Goal: Transaction & Acquisition: Purchase product/service

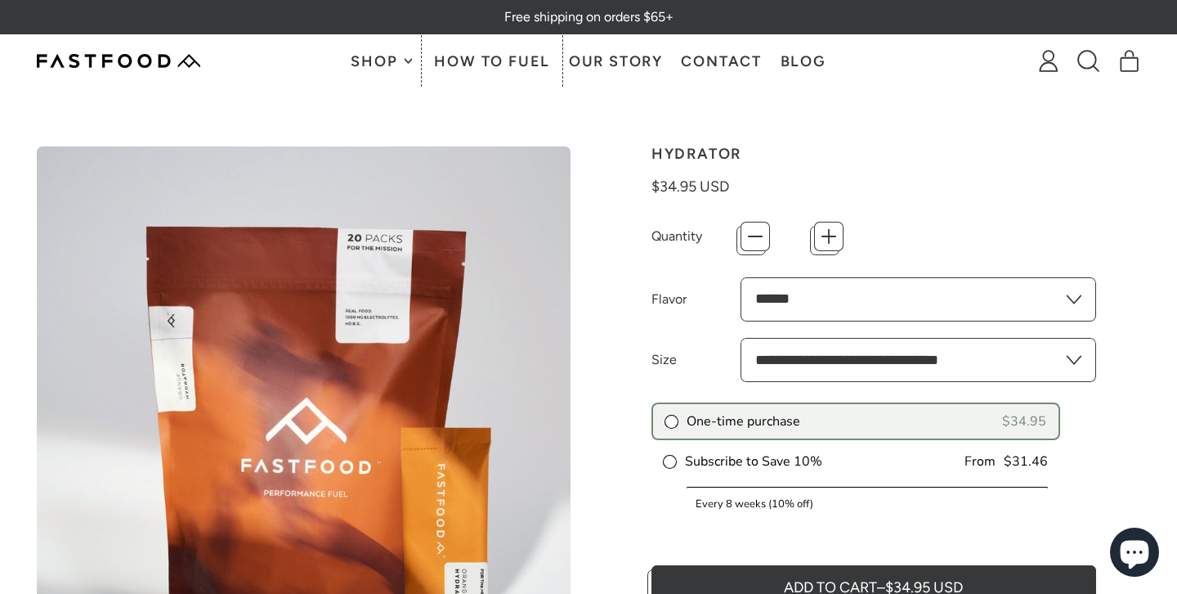
click at [487, 62] on link "How To Fuel" at bounding box center [492, 61] width 134 height 52
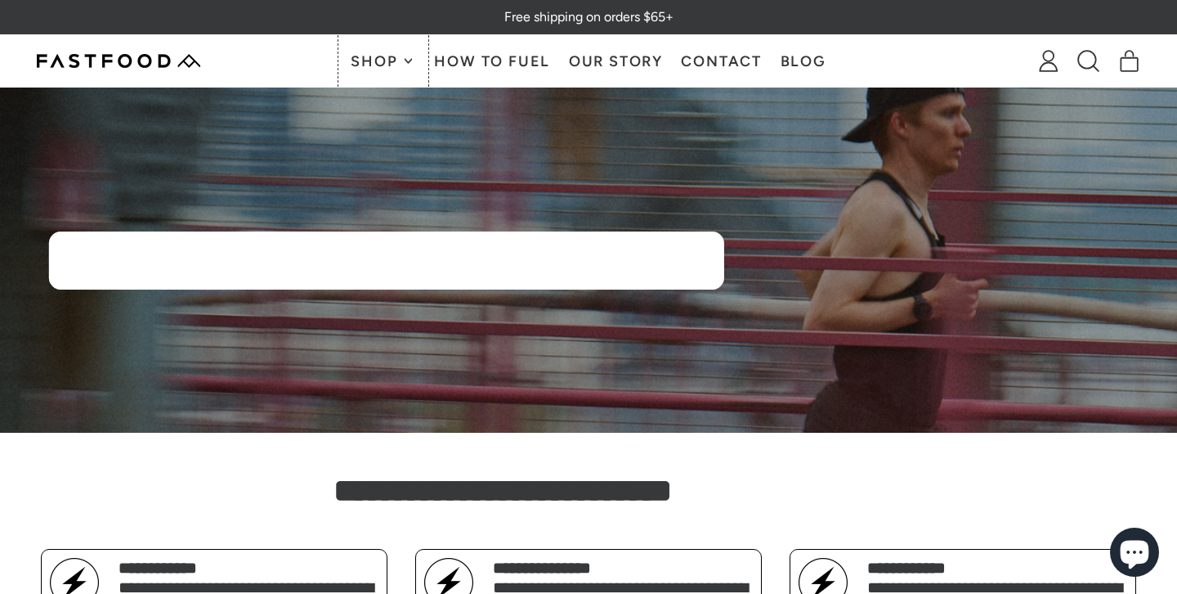
click at [389, 59] on span "Shop" at bounding box center [376, 61] width 51 height 15
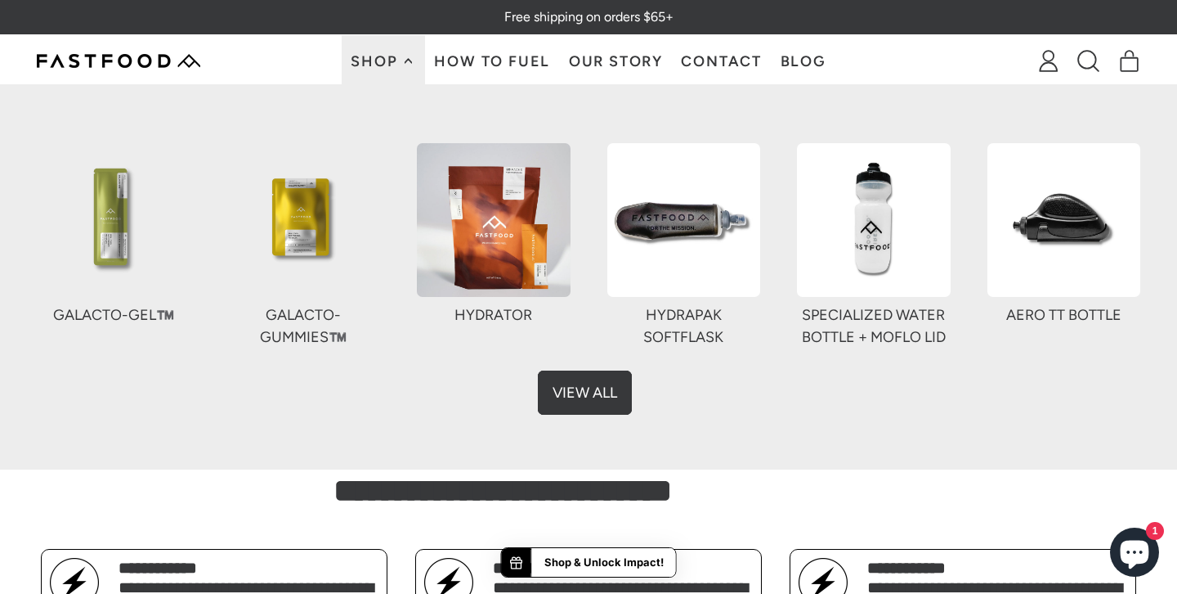
click at [605, 391] on link "View All" at bounding box center [589, 388] width 94 height 44
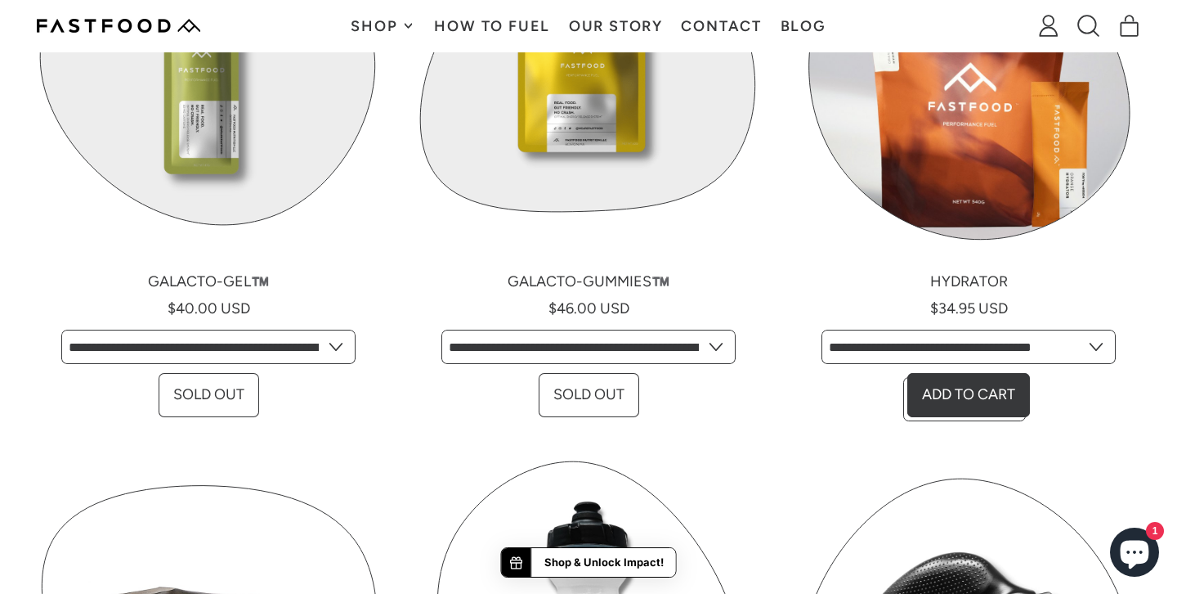
scroll to position [471, 0]
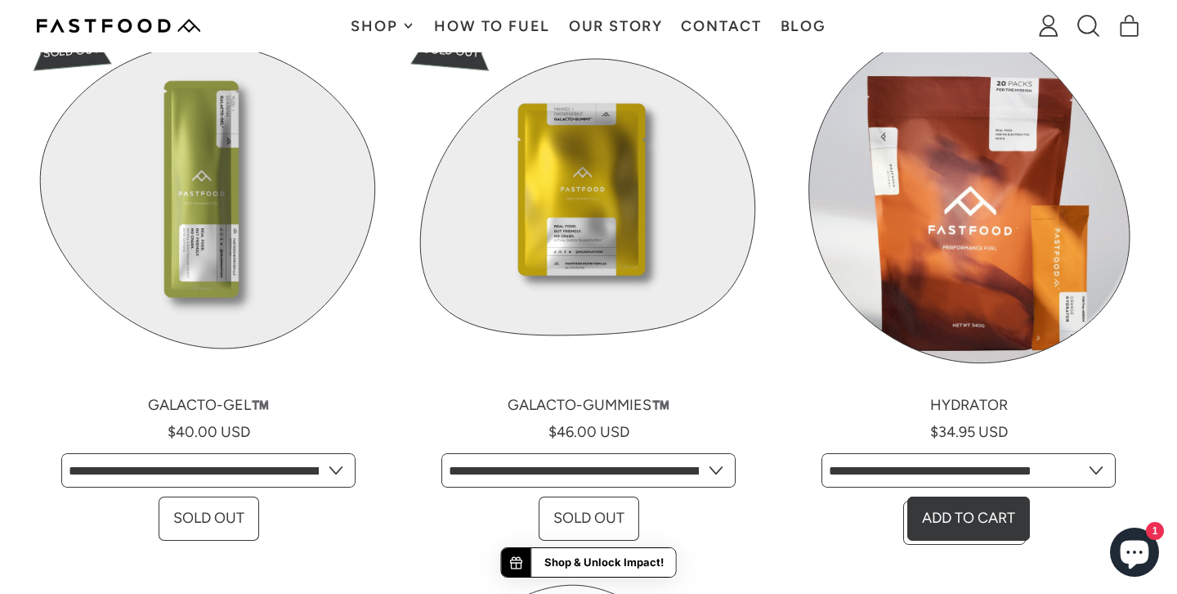
click at [975, 241] on link "Hydrator" at bounding box center [968, 285] width 343 height 520
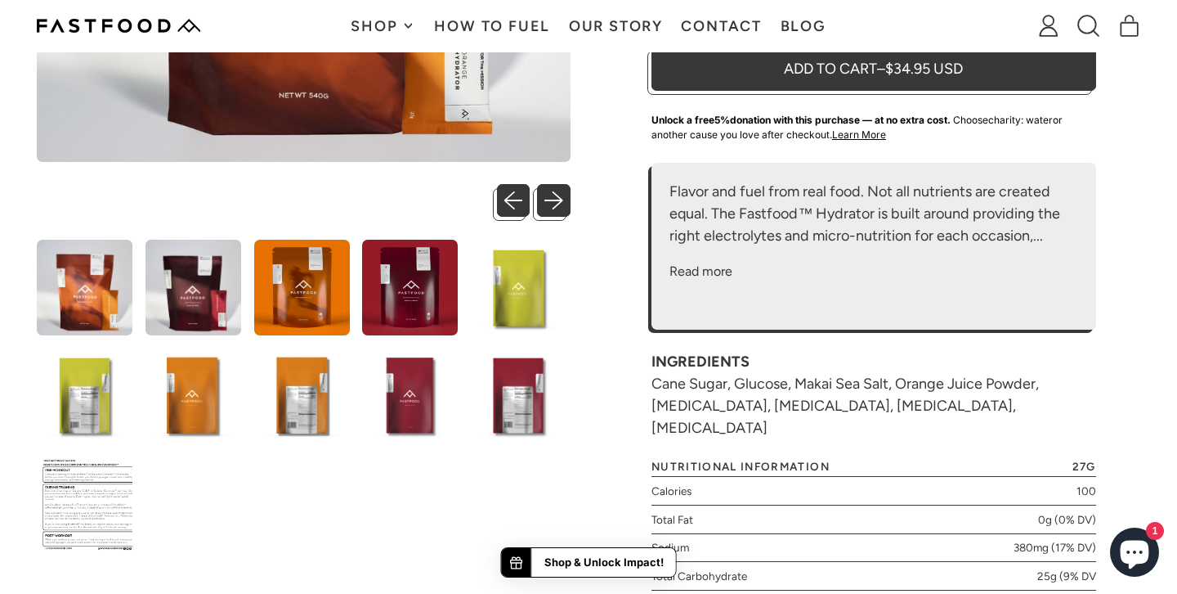
scroll to position [576, 0]
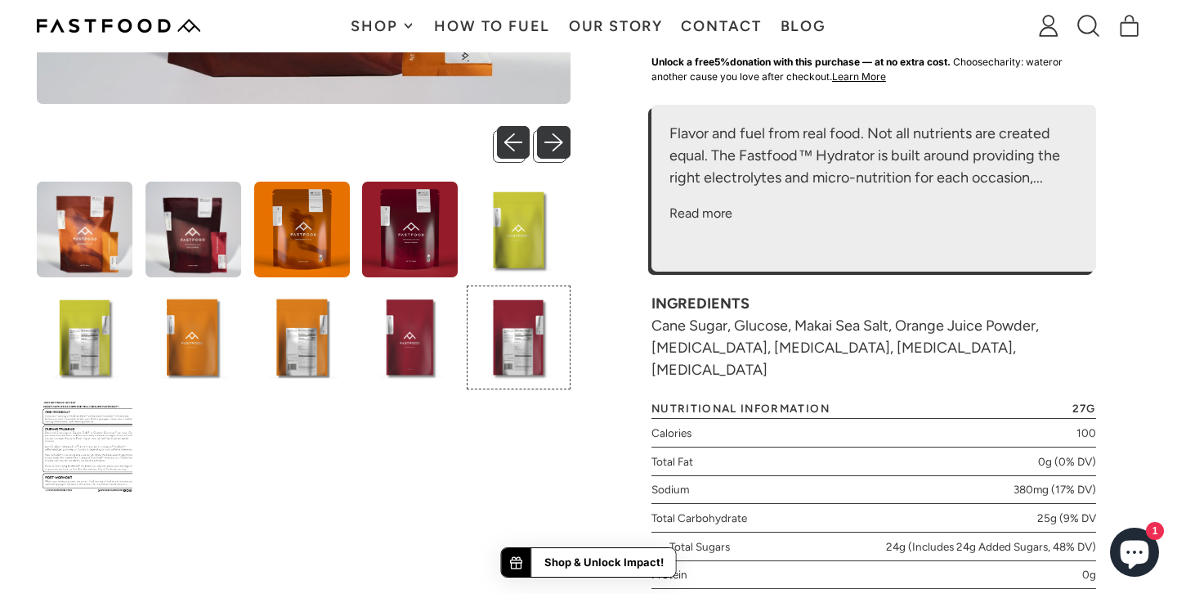
click at [521, 338] on img at bounding box center [519, 337] width 96 height 96
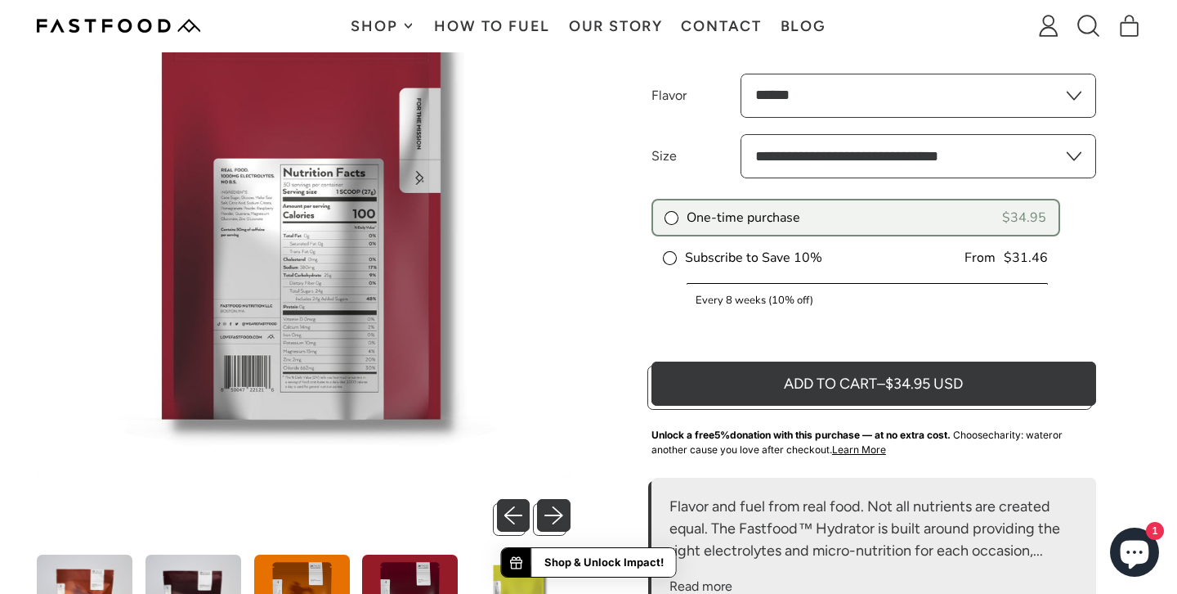
scroll to position [165, 0]
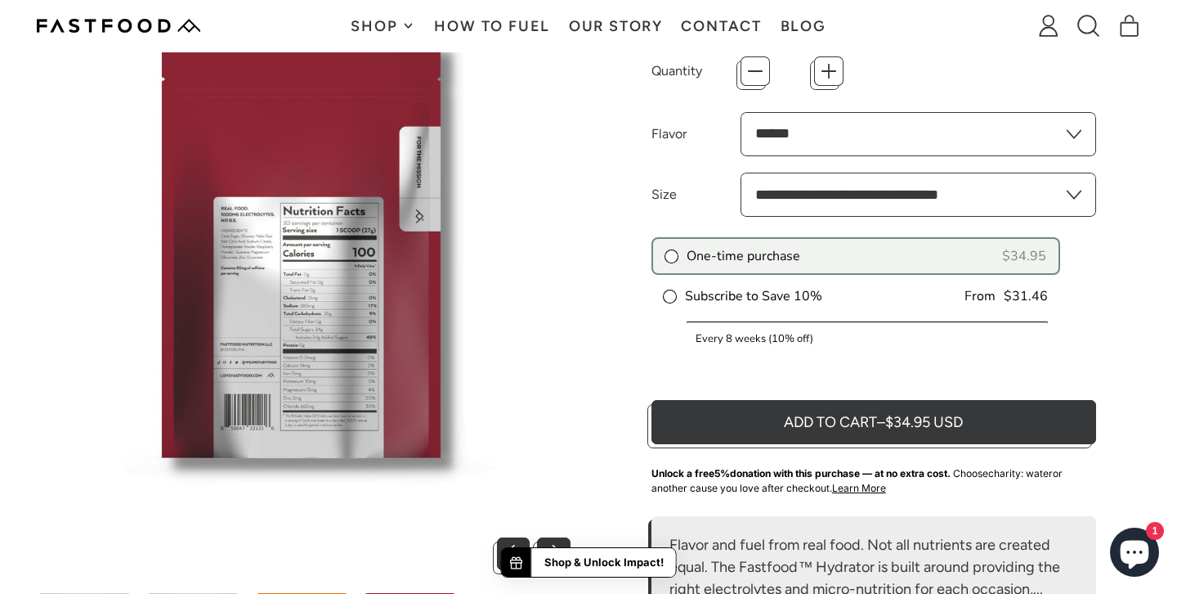
click at [310, 285] on img at bounding box center [304, 248] width 534 height 534
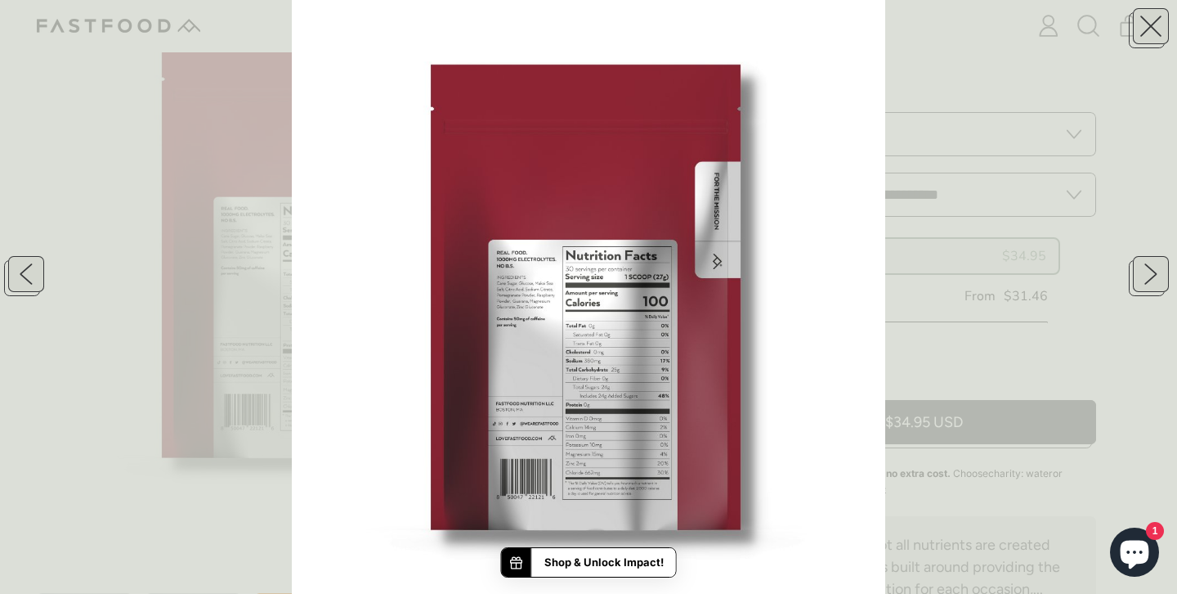
click at [661, 418] on img at bounding box center [589, 297] width 594 height 594
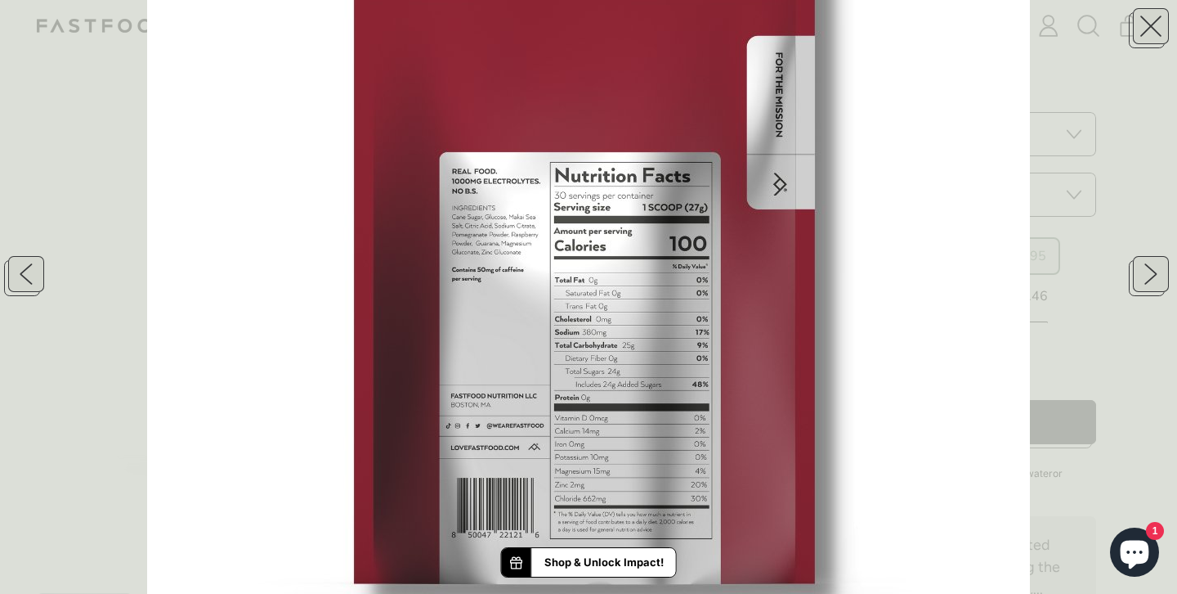
click at [661, 418] on img at bounding box center [588, 237] width 883 height 883
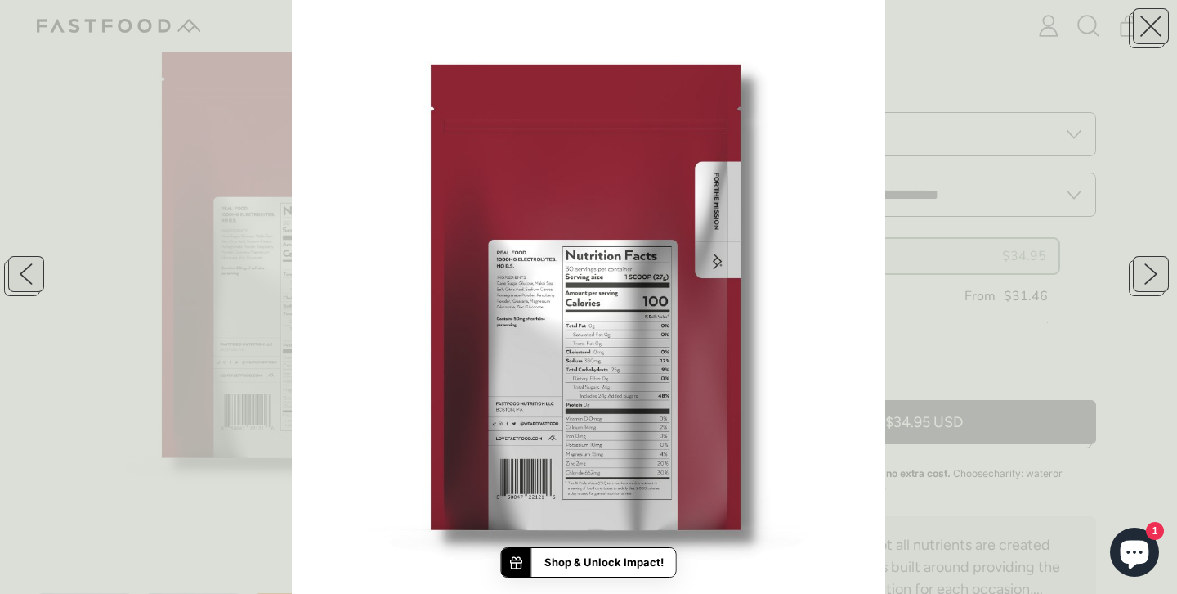
click at [661, 418] on img at bounding box center [589, 297] width 594 height 594
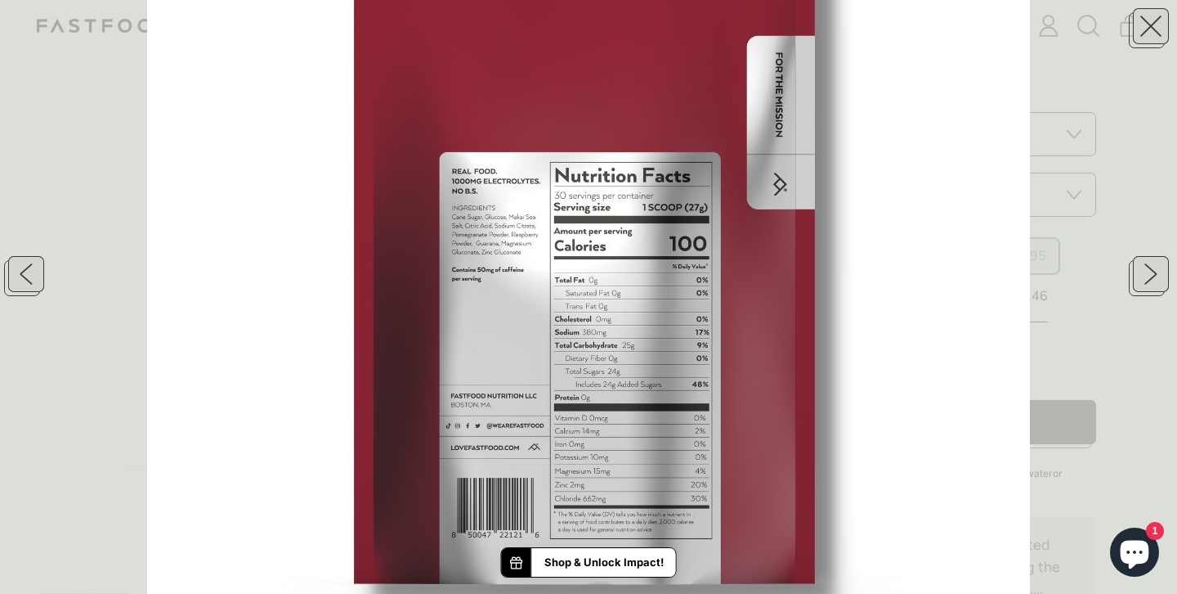
click at [1034, 308] on div at bounding box center [588, 297] width 1177 height 594
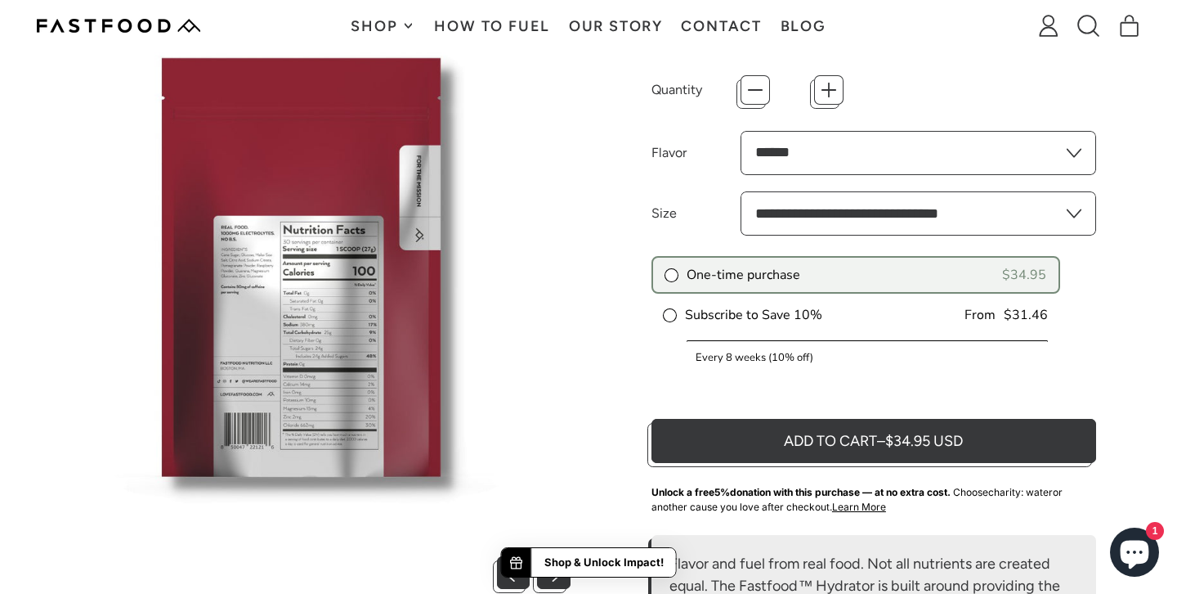
scroll to position [546, 0]
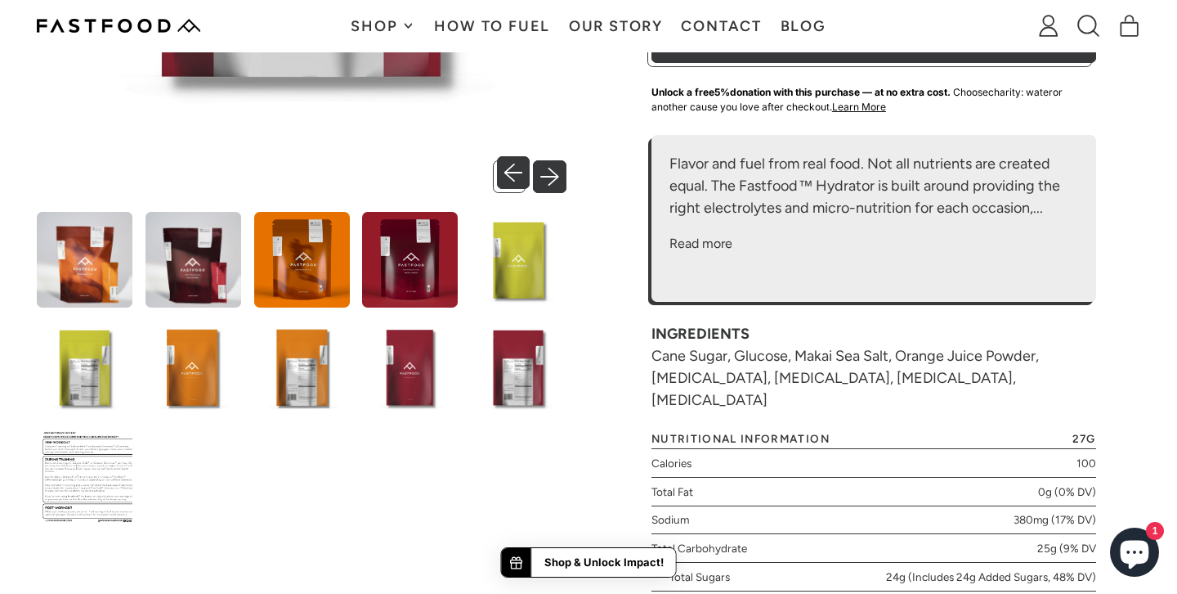
click at [546, 173] on button "Next slide" at bounding box center [554, 173] width 34 height 34
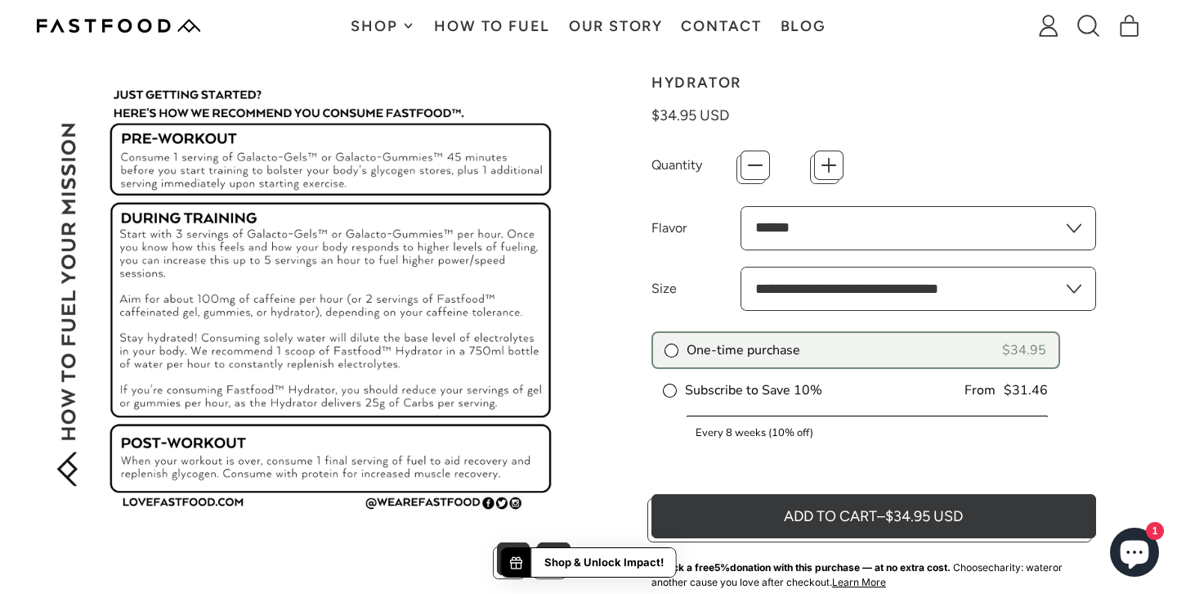
scroll to position [70, 0]
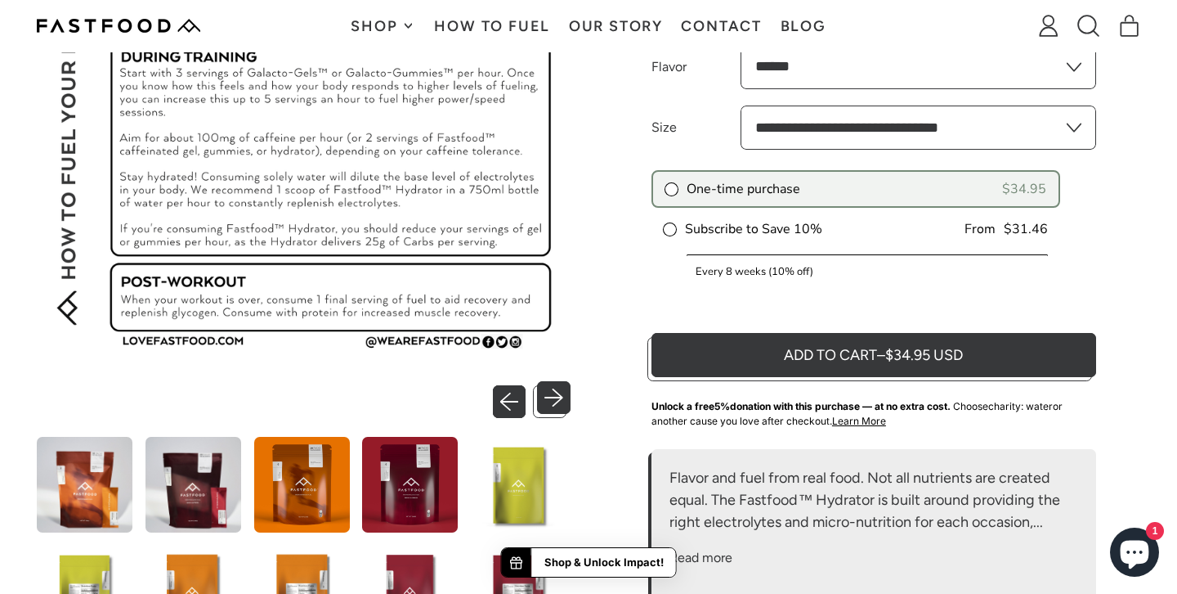
click at [515, 393] on button "Previous slide" at bounding box center [514, 398] width 34 height 34
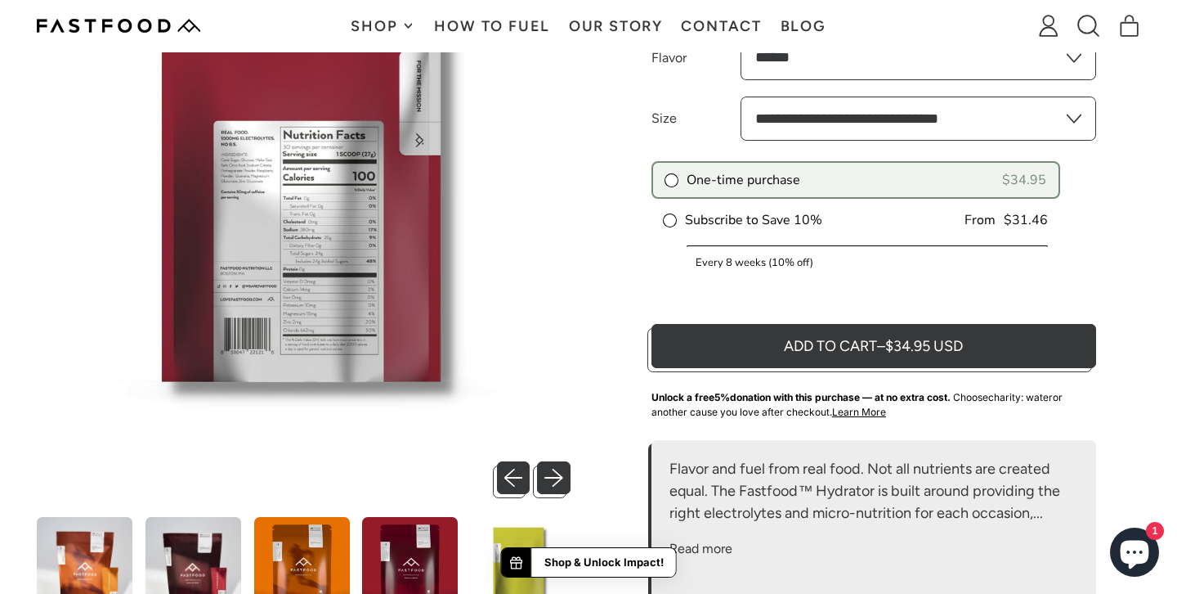
scroll to position [234, 0]
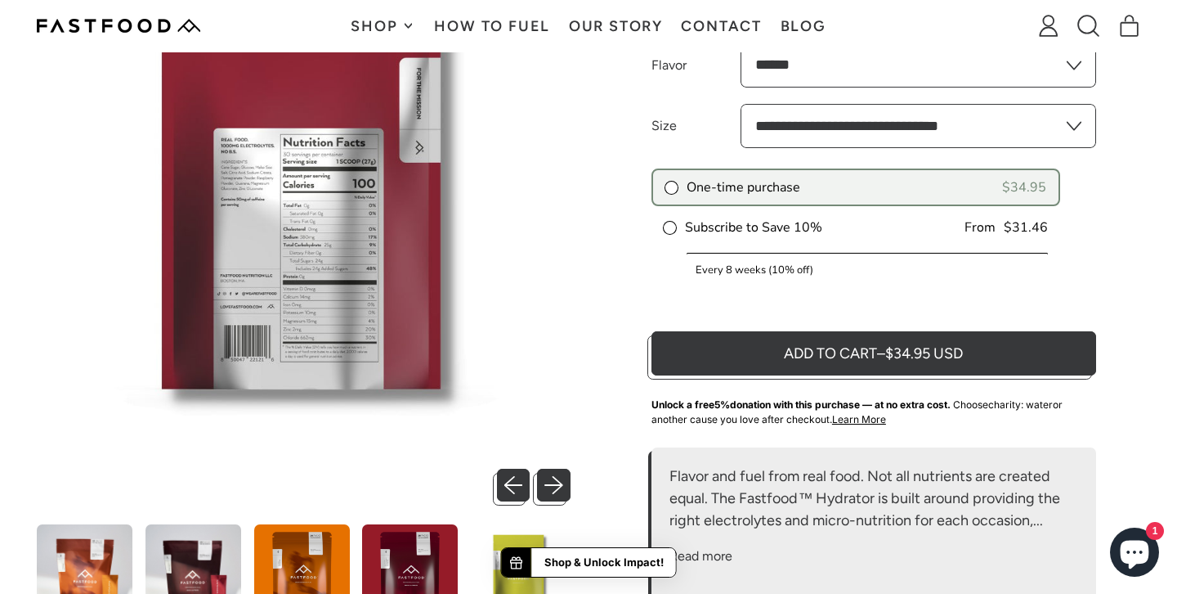
click at [66, 561] on img at bounding box center [85, 572] width 96 height 96
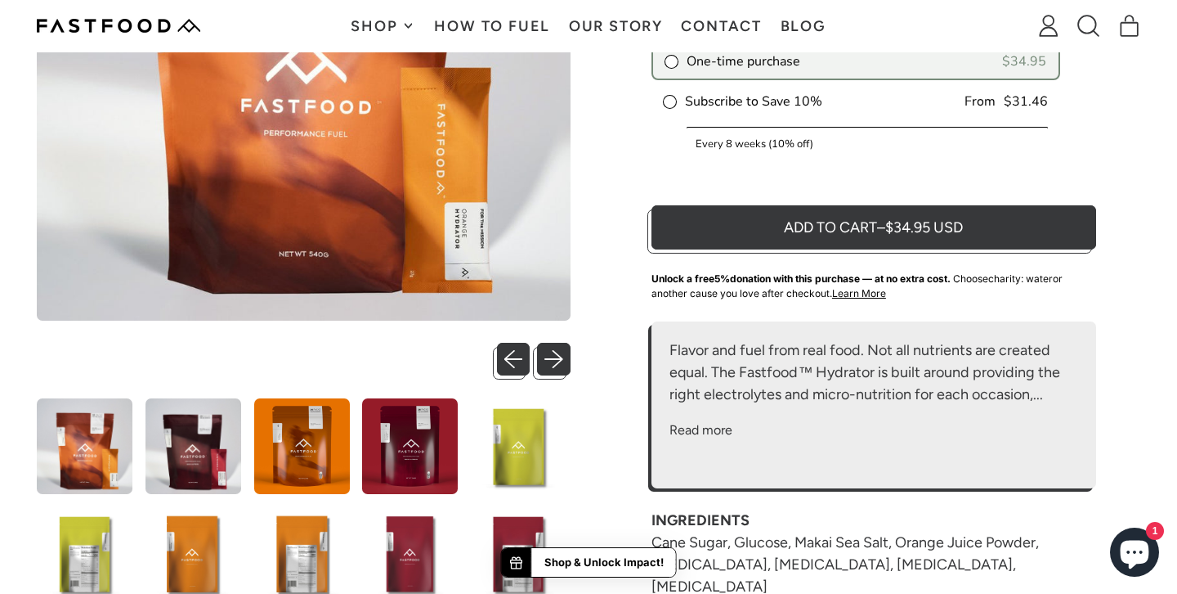
scroll to position [361, 0]
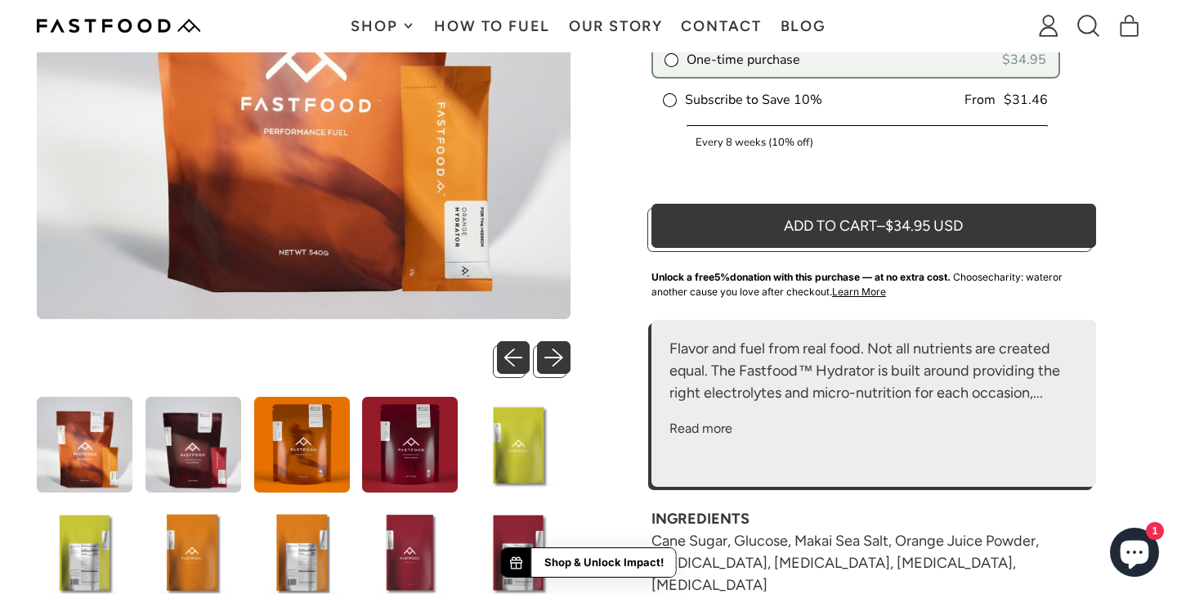
click at [693, 428] on button "Read more" at bounding box center [701, 429] width 63 height 20
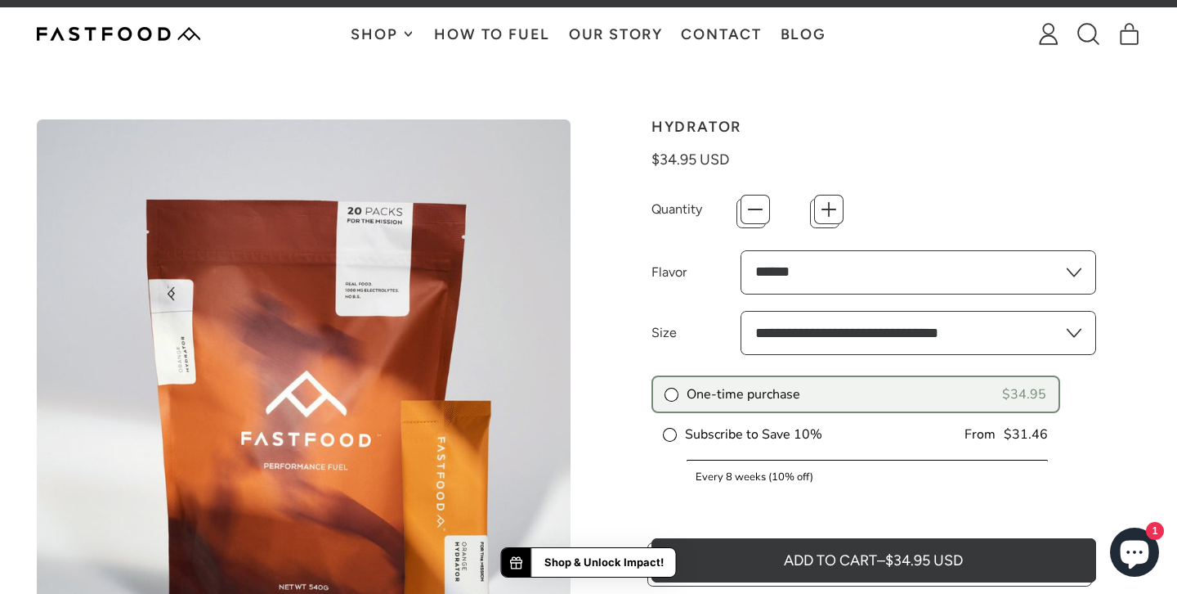
scroll to position [24, 0]
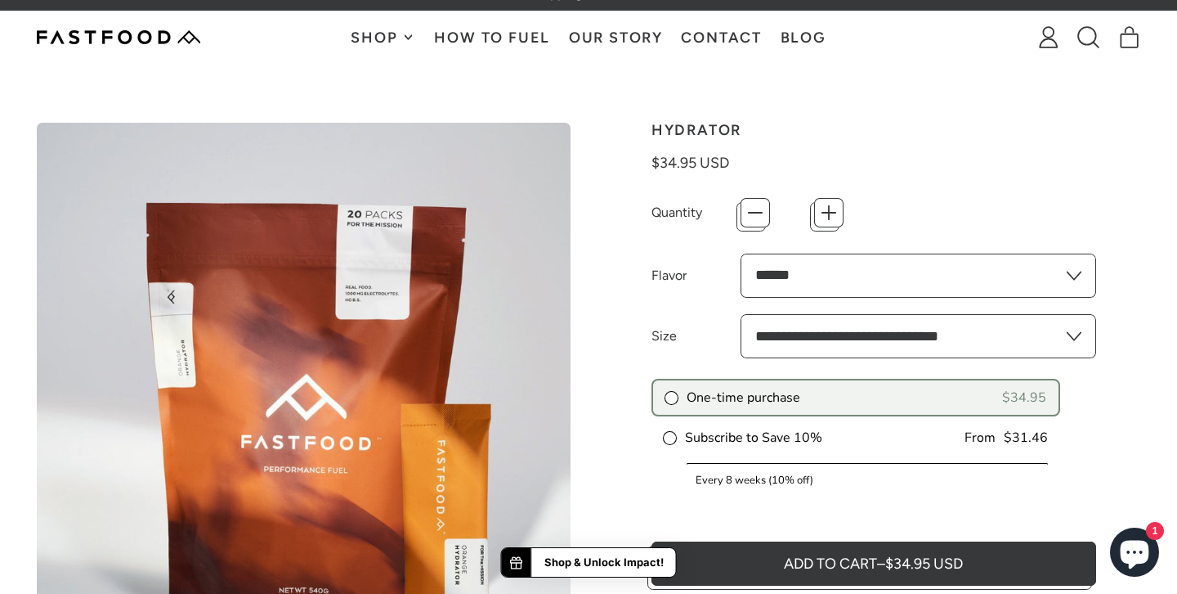
click at [823, 338] on select "**********" at bounding box center [919, 336] width 356 height 44
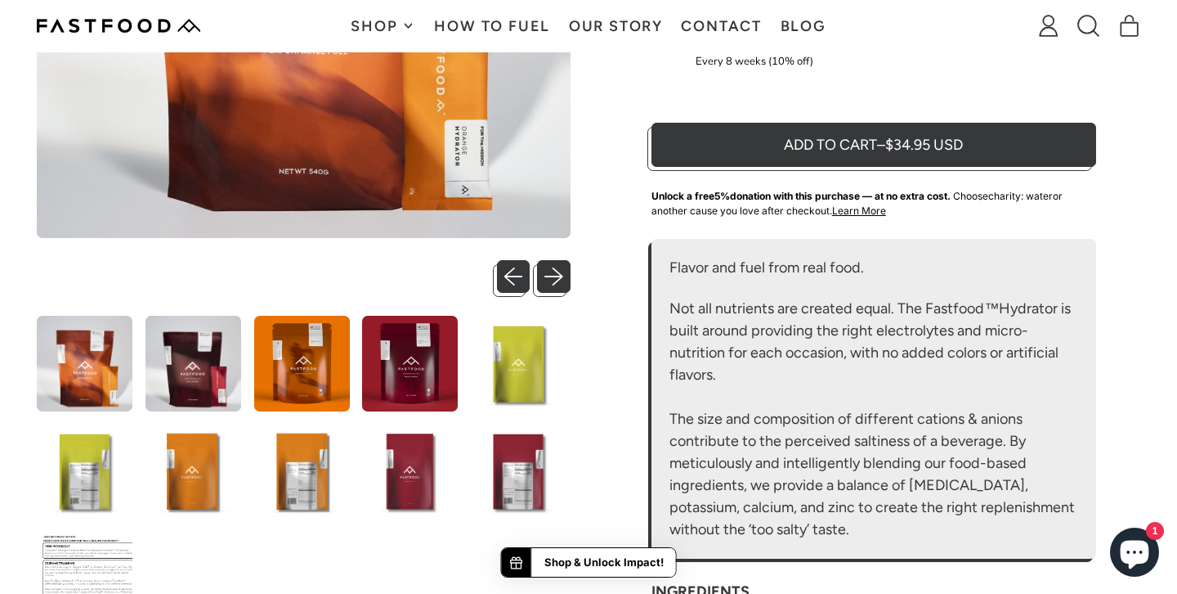
click at [506, 486] on img at bounding box center [519, 472] width 96 height 96
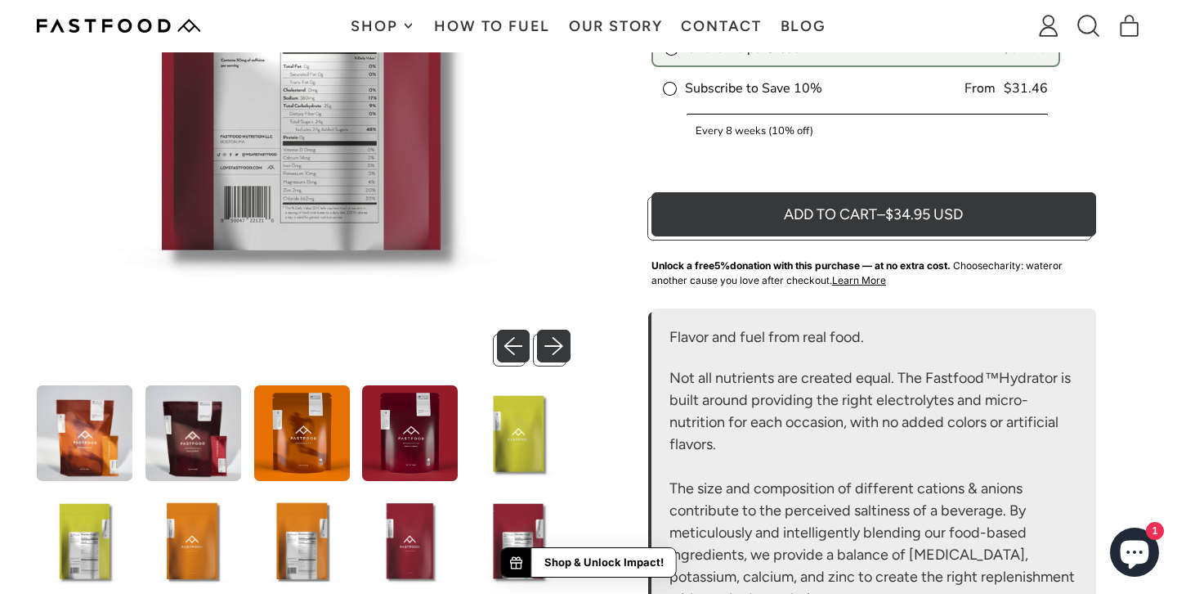
scroll to position [513, 0]
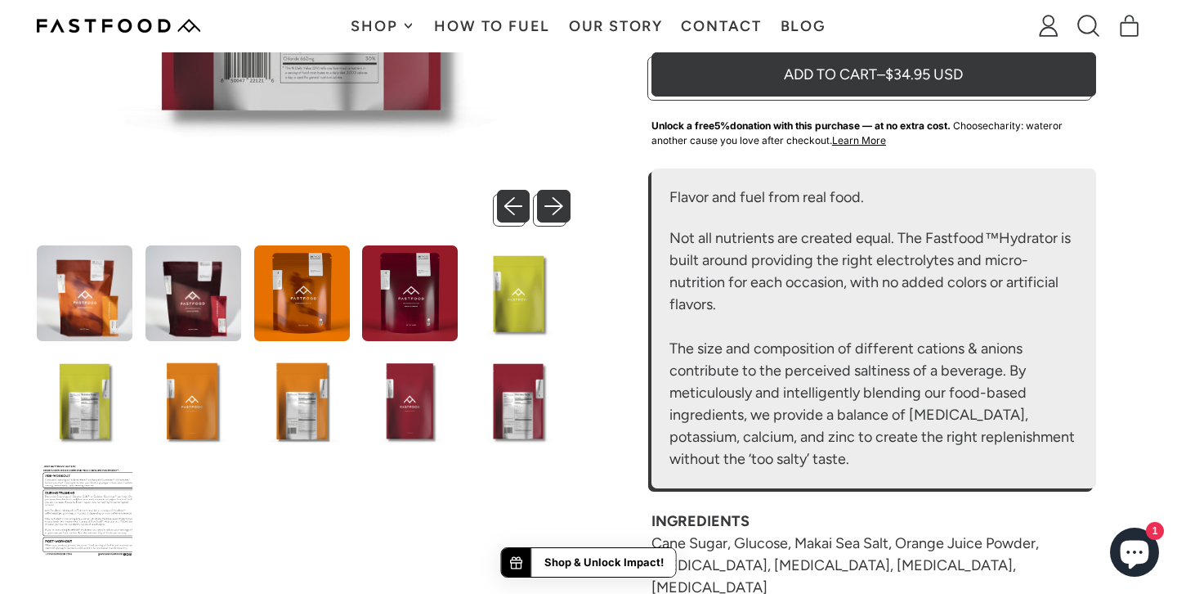
click at [92, 490] on img at bounding box center [85, 510] width 96 height 96
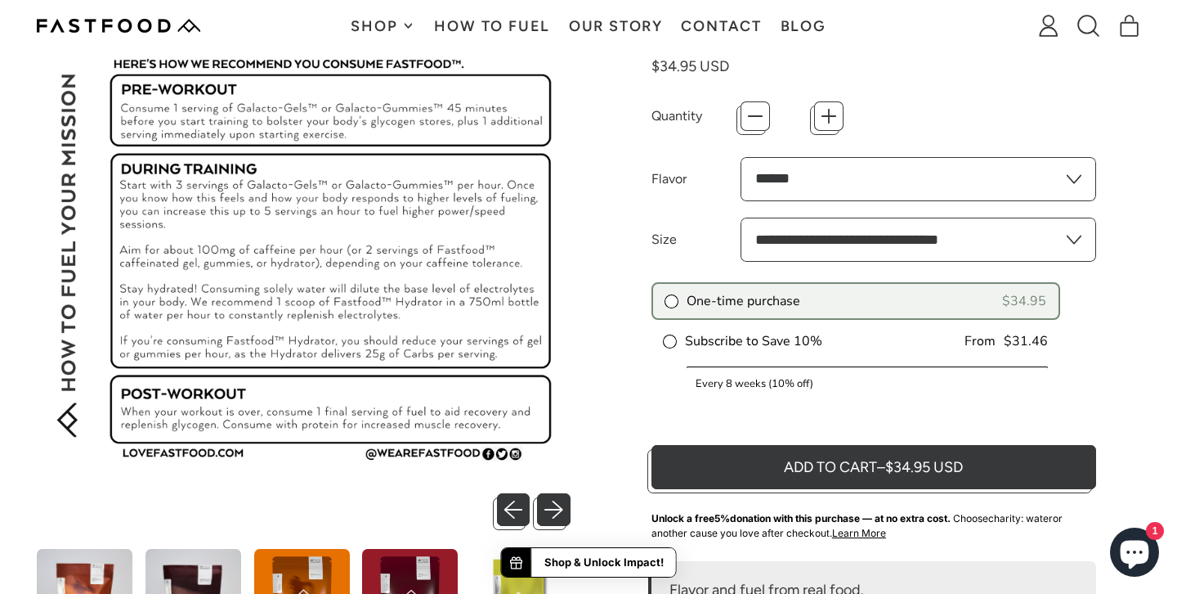
scroll to position [125, 0]
